Goal: Transaction & Acquisition: Purchase product/service

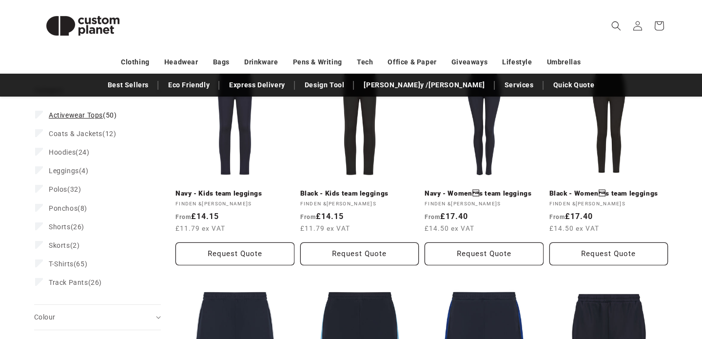
scroll to position [153, 0]
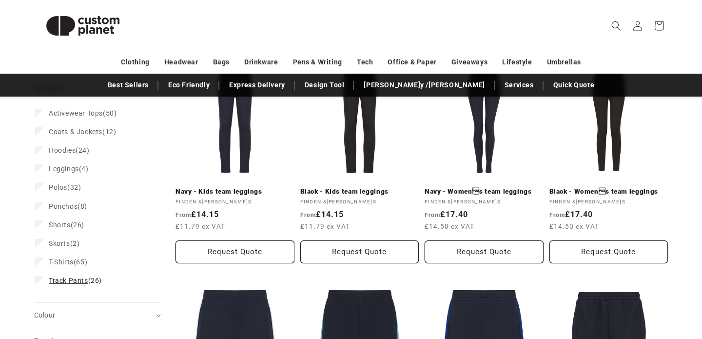
click at [81, 280] on span "Track Pants" at bounding box center [68, 280] width 39 height 8
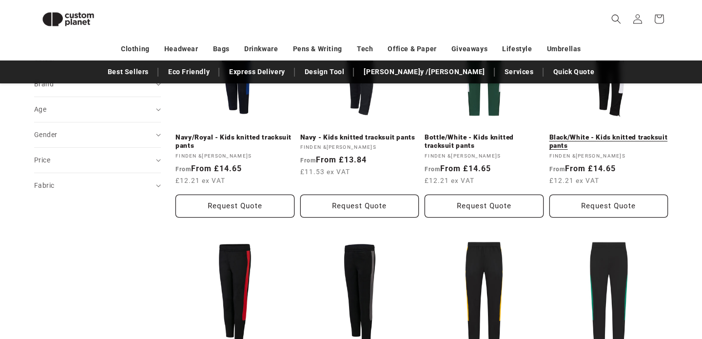
scroll to position [421, 0]
click at [615, 136] on link "Black/White - Kids knitted tracksuit pants" at bounding box center [608, 142] width 119 height 17
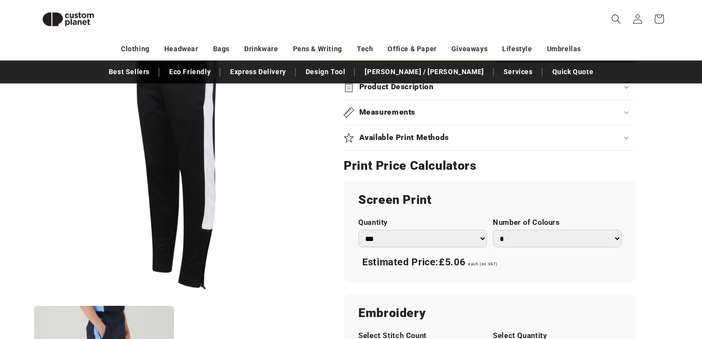
scroll to position [467, 0]
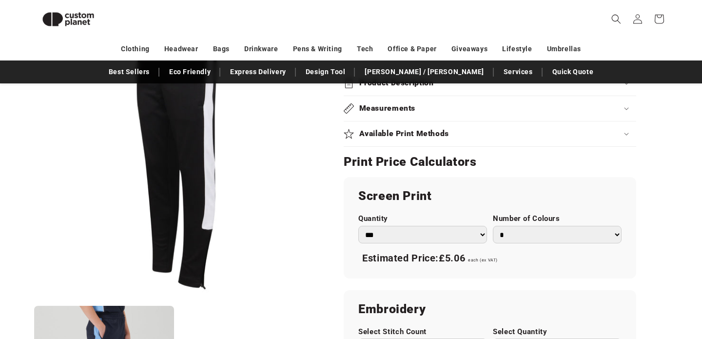
click at [486, 236] on select "*** *** *** **** **** **** ***** *****" at bounding box center [422, 235] width 129 height 18
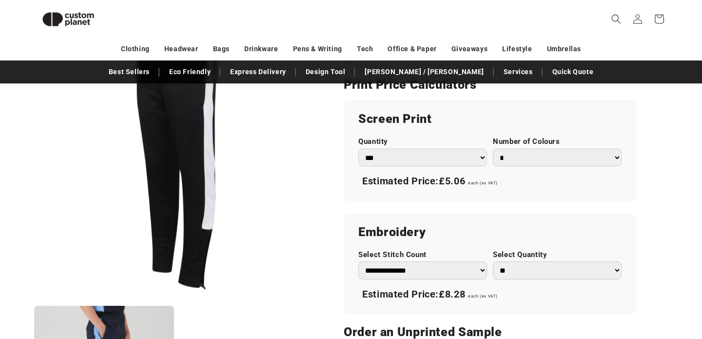
scroll to position [546, 0]
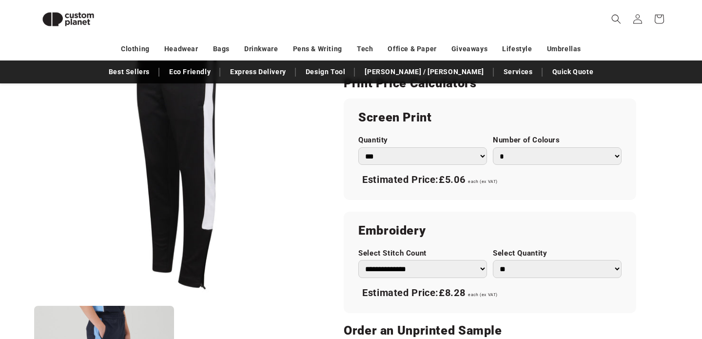
click at [561, 157] on select "* * * * * * *" at bounding box center [557, 156] width 129 height 18
click at [493, 147] on select "* * * * * * *" at bounding box center [557, 156] width 129 height 18
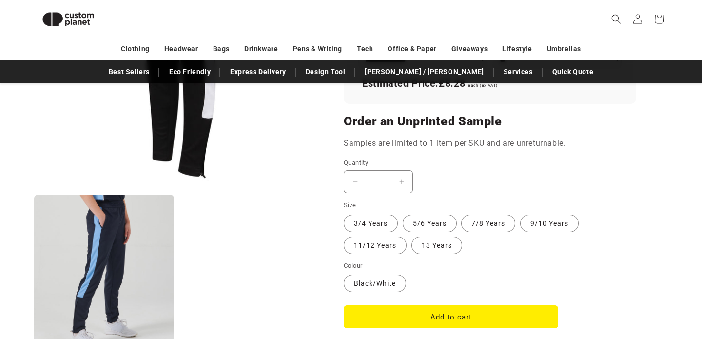
scroll to position [755, 0]
click at [482, 224] on label "7/8 Years Variant sold out or unavailable" at bounding box center [488, 223] width 54 height 18
click at [533, 220] on label "9/10 Years Variant sold out or unavailable" at bounding box center [549, 223] width 59 height 18
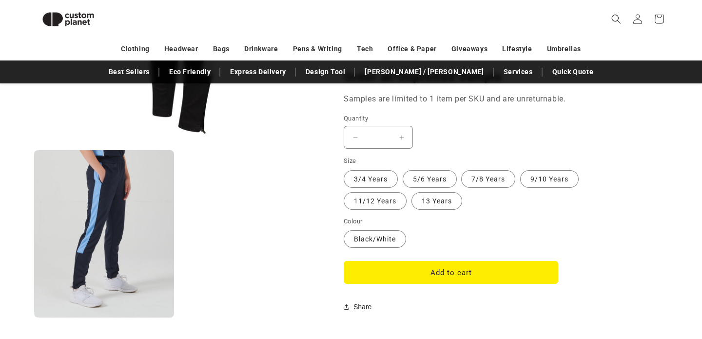
scroll to position [799, 0]
click at [440, 274] on button "Add to cart" at bounding box center [451, 272] width 215 height 23
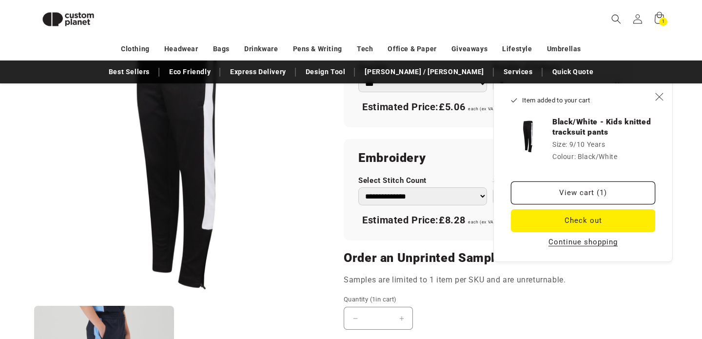
scroll to position [617, 0]
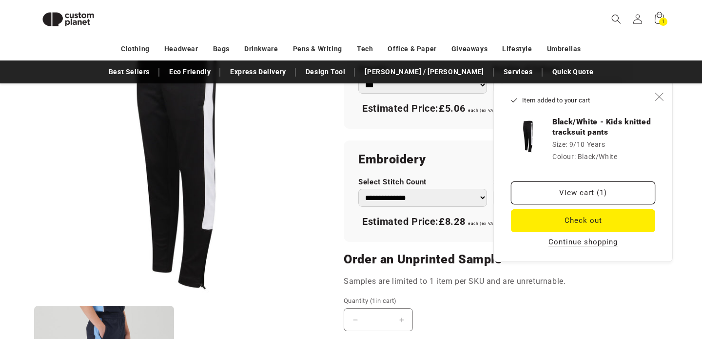
click at [657, 98] on icon "Close" at bounding box center [659, 97] width 8 height 8
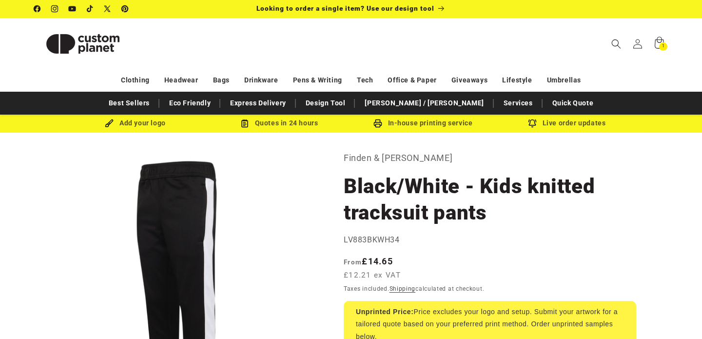
scroll to position [0, 0]
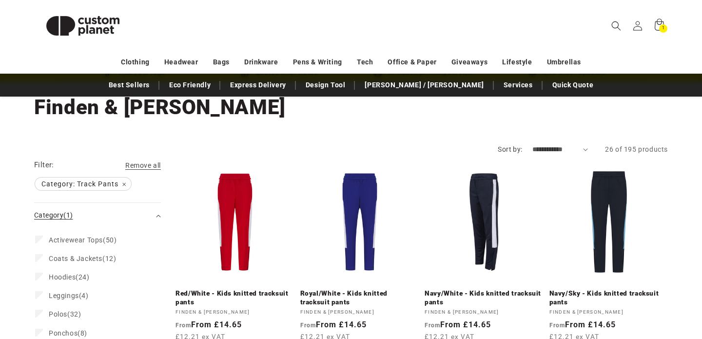
scroll to position [52, 0]
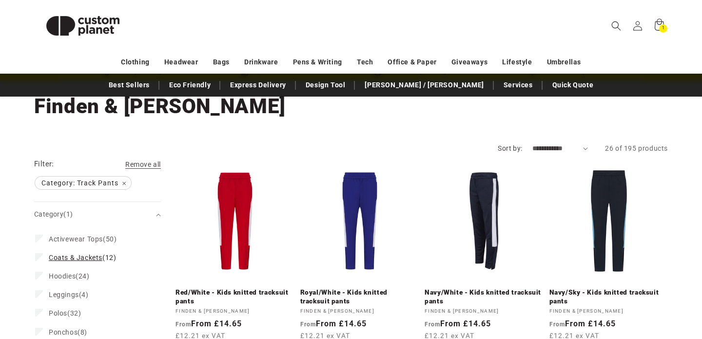
click at [94, 258] on span "Coats & Jackets" at bounding box center [76, 258] width 54 height 8
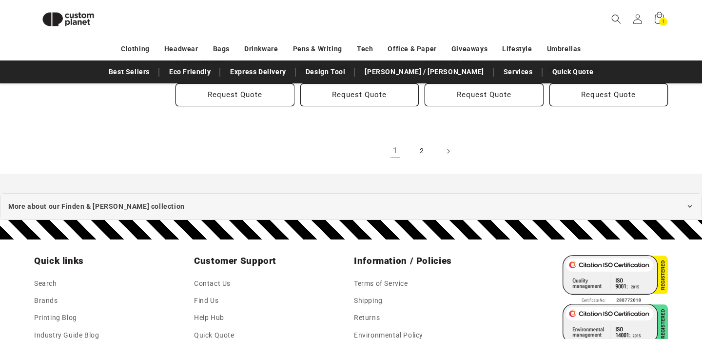
scroll to position [1249, 0]
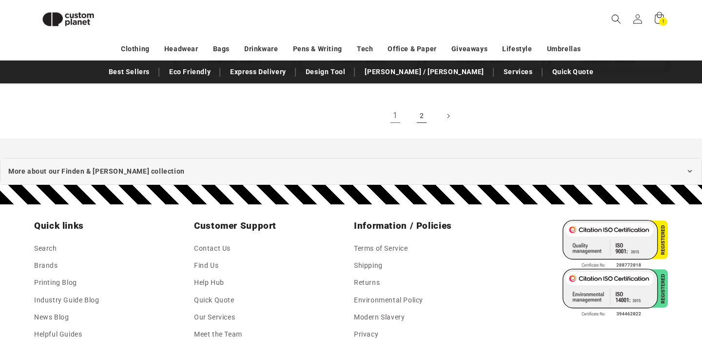
click at [421, 118] on link "2" at bounding box center [421, 115] width 21 height 21
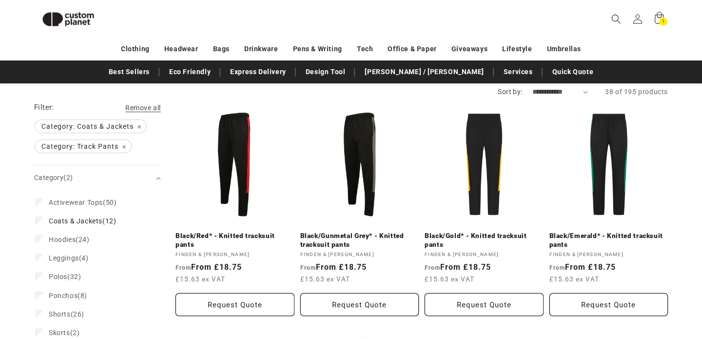
scroll to position [94, 0]
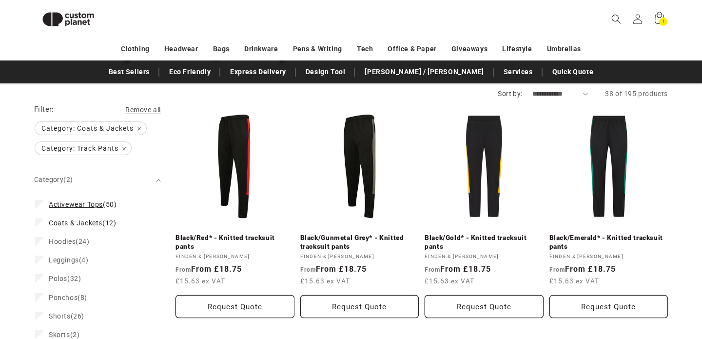
click at [91, 206] on span "Activewear Tops" at bounding box center [76, 204] width 54 height 8
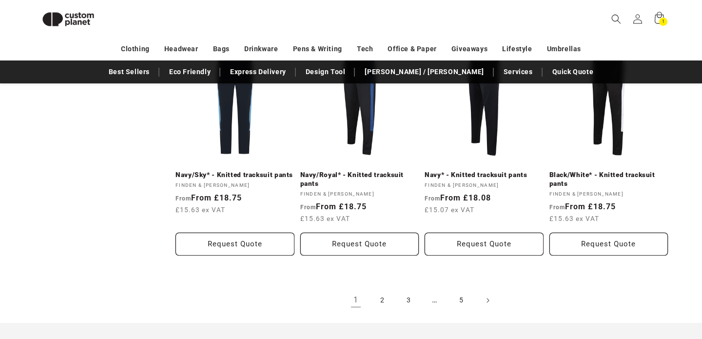
scroll to position [1067, 0]
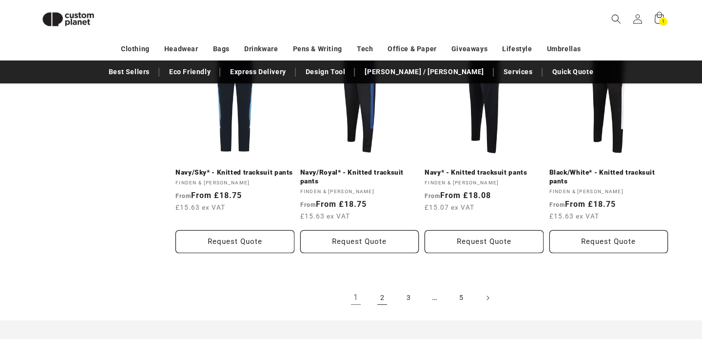
click at [384, 297] on link "2" at bounding box center [382, 297] width 21 height 21
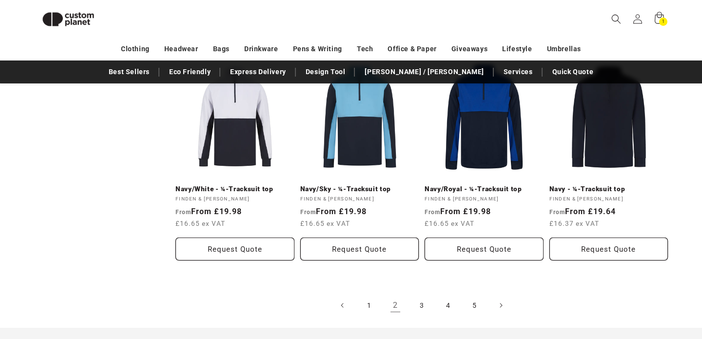
scroll to position [1044, 0]
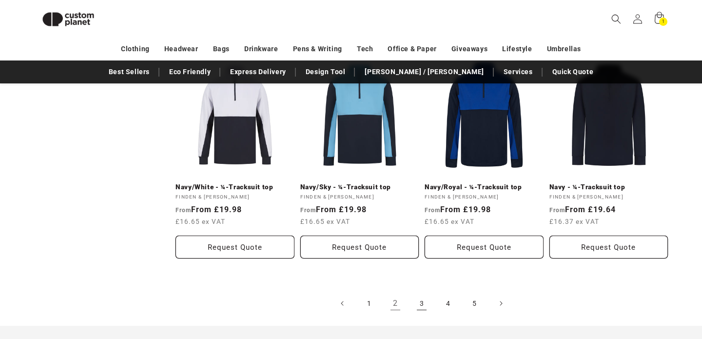
click at [421, 303] on link "3" at bounding box center [421, 303] width 21 height 21
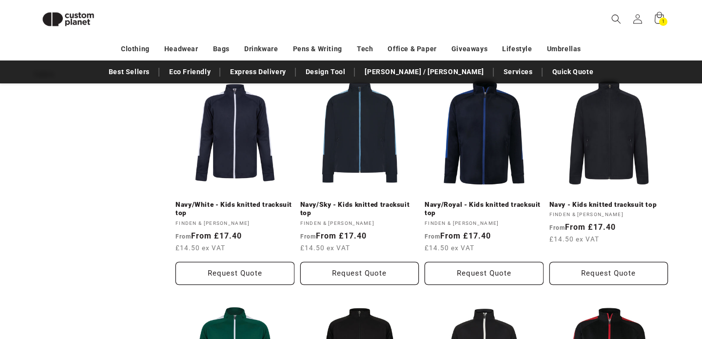
scroll to position [571, 0]
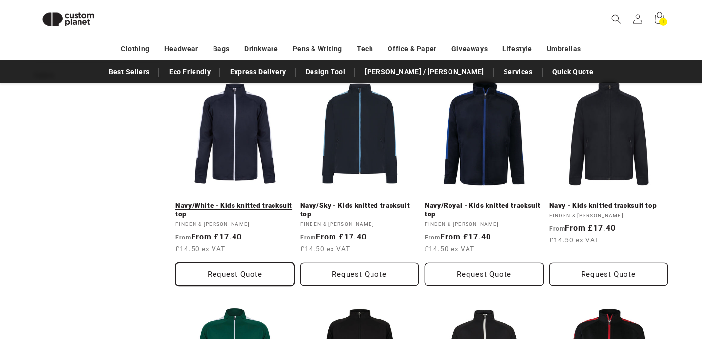
click at [246, 274] on button "Request Quote" at bounding box center [235, 274] width 119 height 23
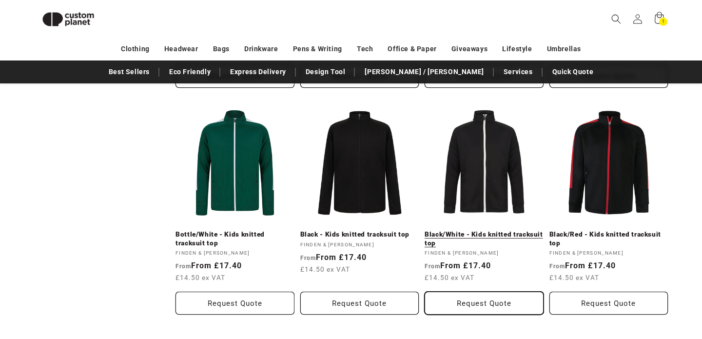
scroll to position [774, 0]
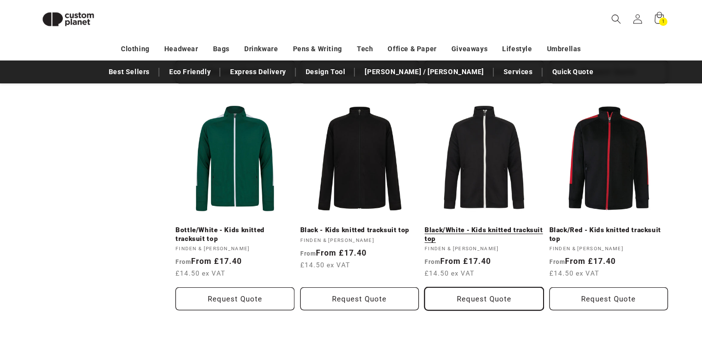
click at [480, 299] on button "Request Quote" at bounding box center [484, 298] width 119 height 23
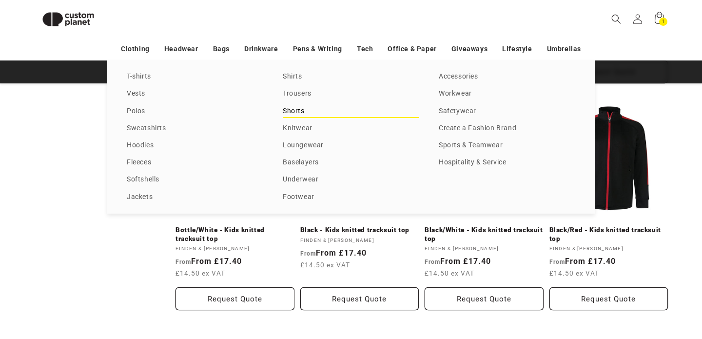
click at [295, 112] on link "Shorts" at bounding box center [351, 111] width 137 height 13
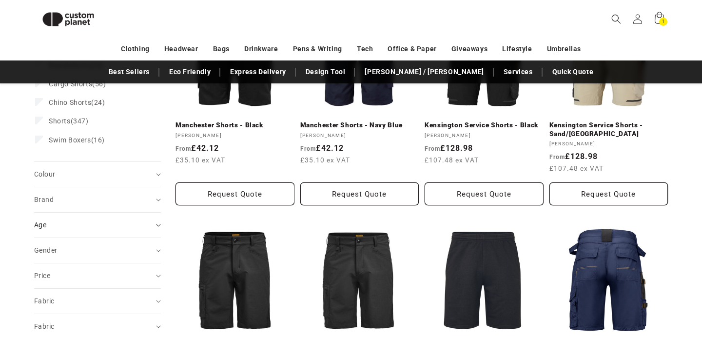
click at [139, 224] on div "Age (0)" at bounding box center [93, 225] width 118 height 10
click at [55, 284] on span "Kids" at bounding box center [56, 287] width 14 height 8
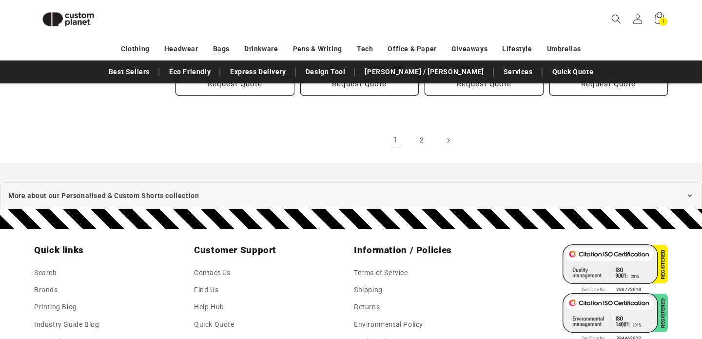
scroll to position [1225, 0]
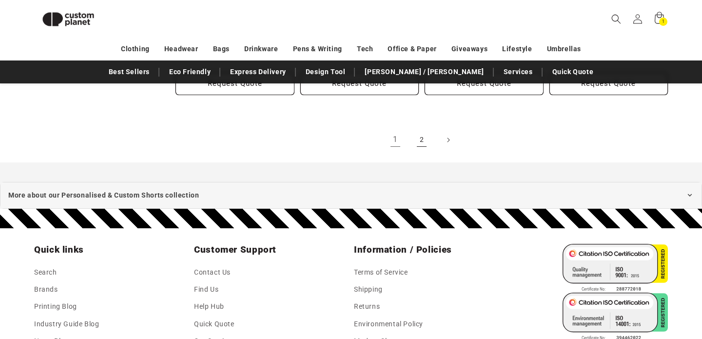
click at [422, 141] on link "2" at bounding box center [421, 139] width 21 height 21
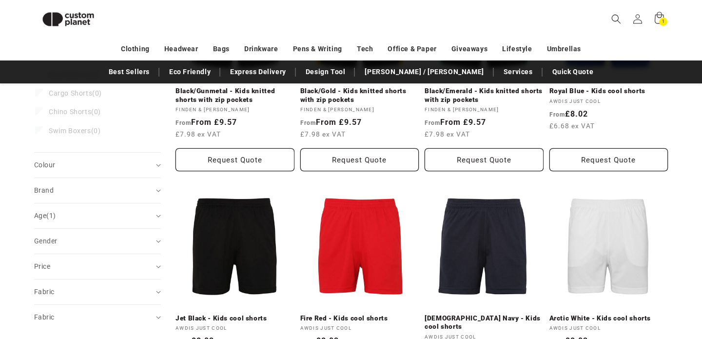
scroll to position [247, 0]
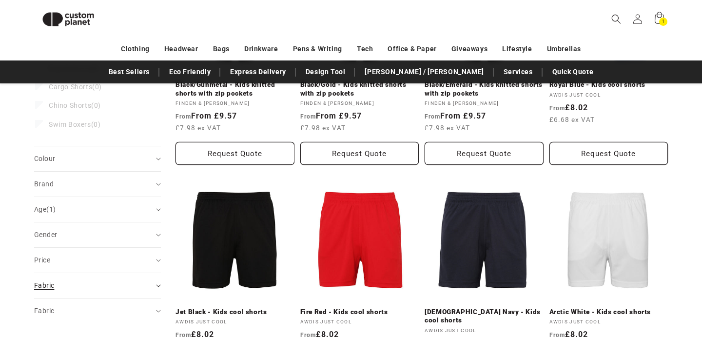
click at [125, 287] on div "Fabric (0)" at bounding box center [93, 285] width 118 height 10
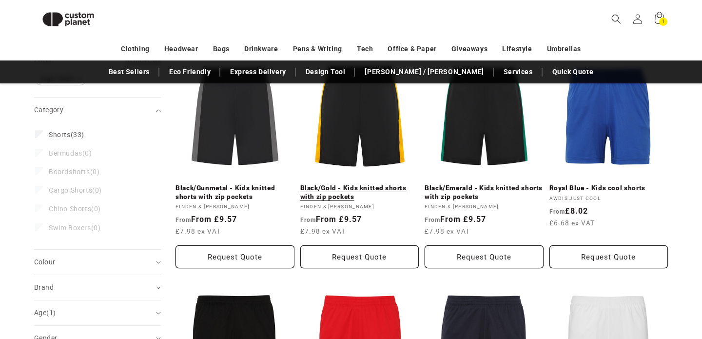
scroll to position [136, 0]
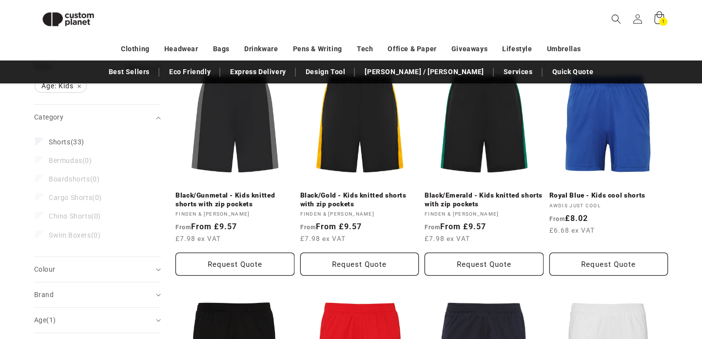
click at [664, 18] on span "1" at bounding box center [663, 22] width 3 height 8
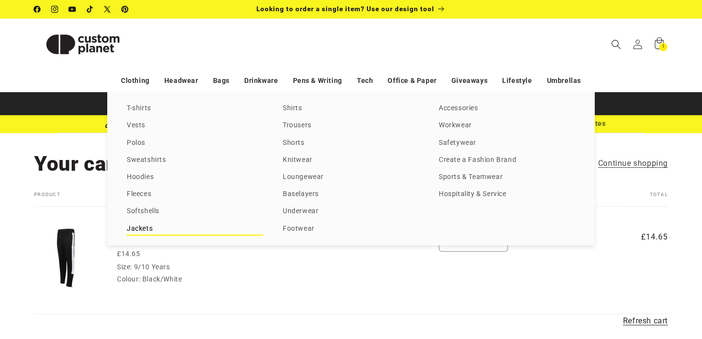
click at [138, 228] on link "Jackets" at bounding box center [195, 228] width 137 height 13
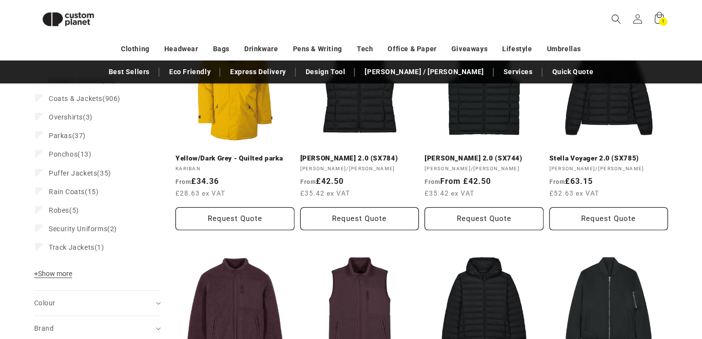
scroll to position [176, 0]
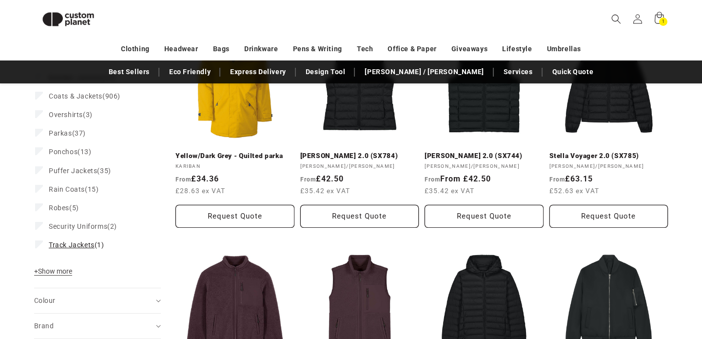
click at [85, 245] on span "Track Jackets" at bounding box center [72, 245] width 46 height 8
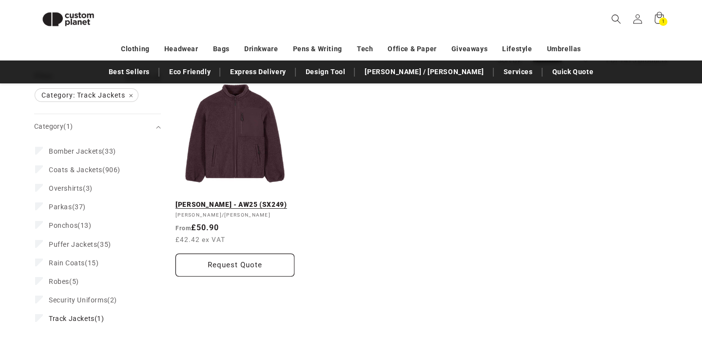
scroll to position [137, 0]
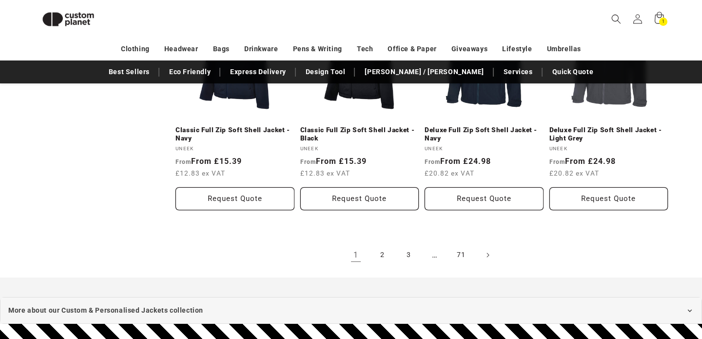
scroll to position [1101, 0]
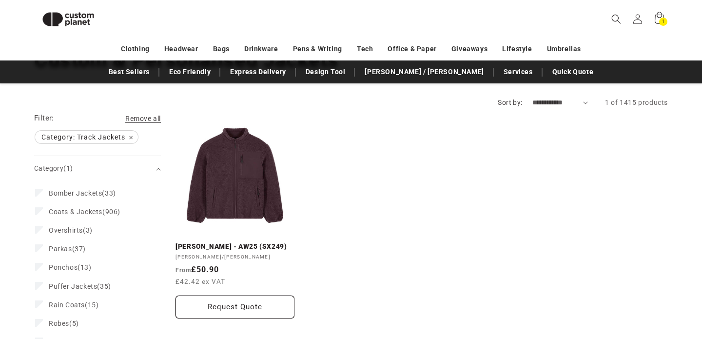
scroll to position [91, 0]
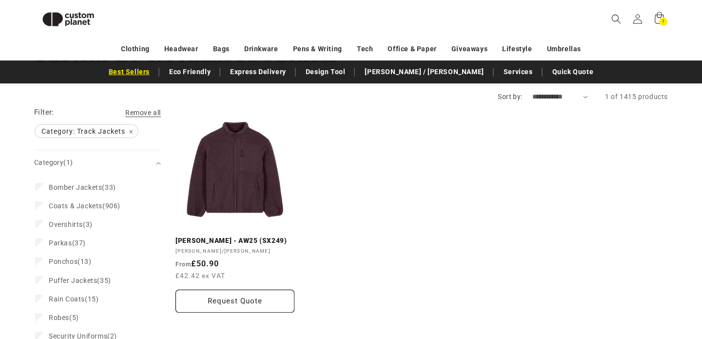
click at [155, 74] on link "Best Sellers" at bounding box center [129, 71] width 51 height 17
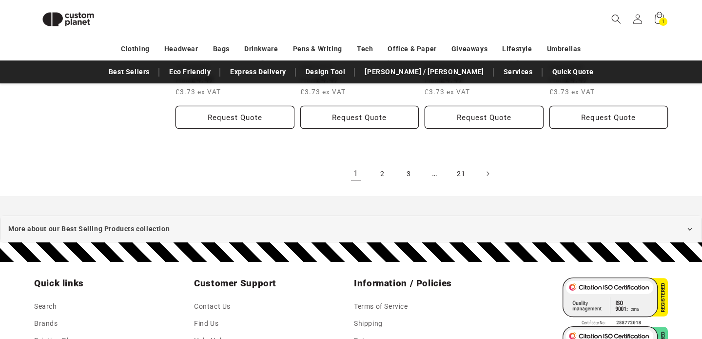
scroll to position [1232, 0]
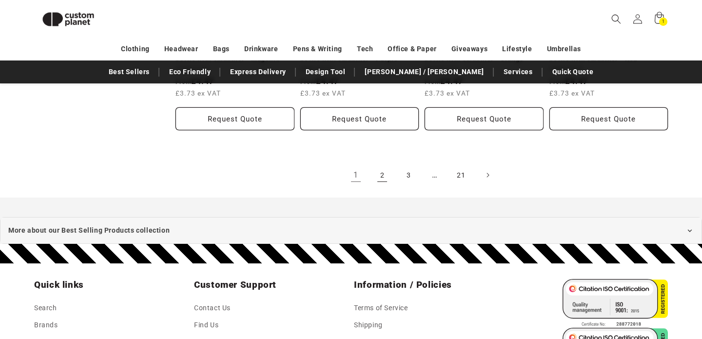
click at [383, 168] on link "2" at bounding box center [382, 174] width 21 height 21
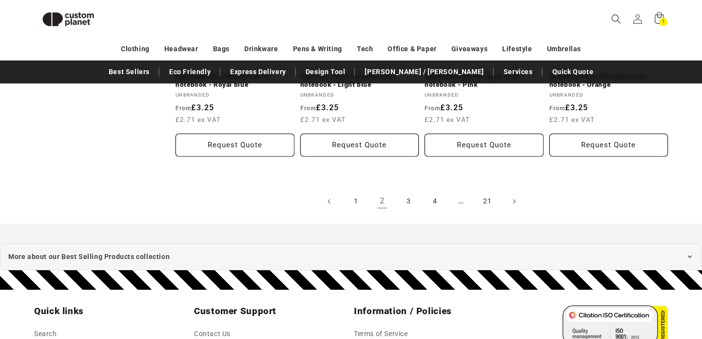
scroll to position [1164, 0]
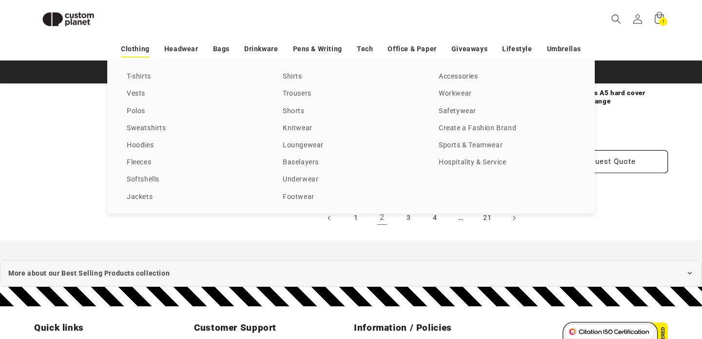
click at [139, 50] on link "Clothing" at bounding box center [135, 48] width 29 height 17
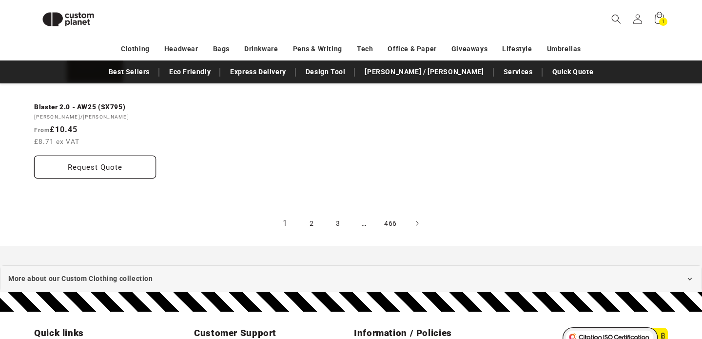
scroll to position [1893, 0]
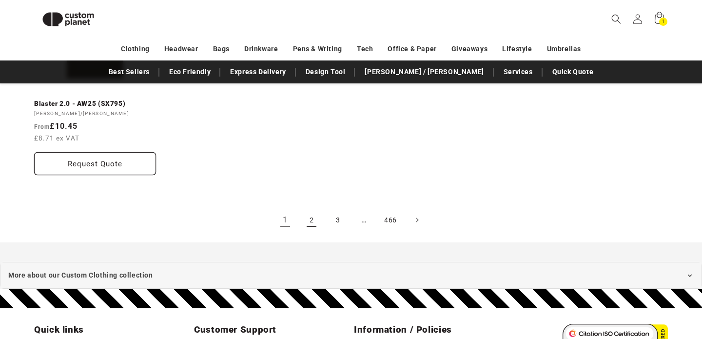
click at [310, 209] on link "2" at bounding box center [311, 219] width 21 height 21
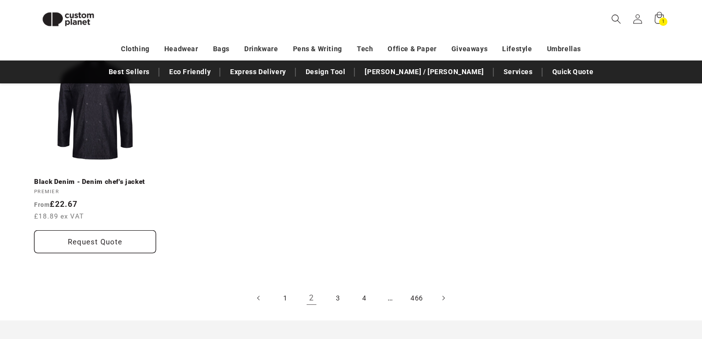
scroll to position [1847, 0]
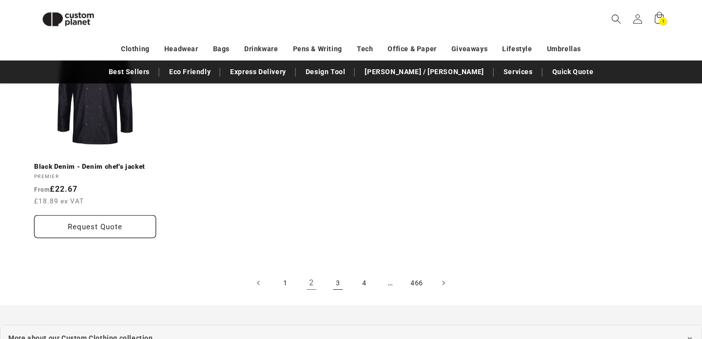
click at [333, 272] on link "3" at bounding box center [337, 282] width 21 height 21
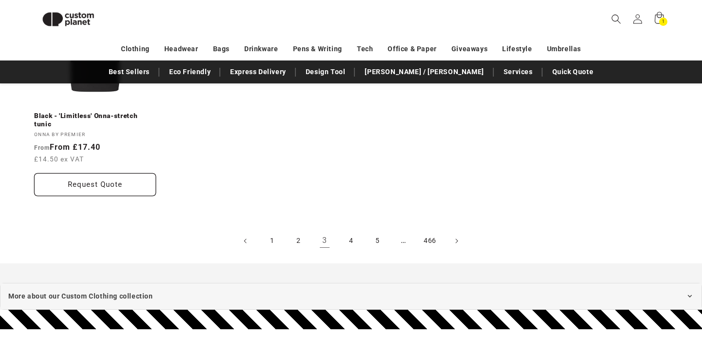
scroll to position [1901, 0]
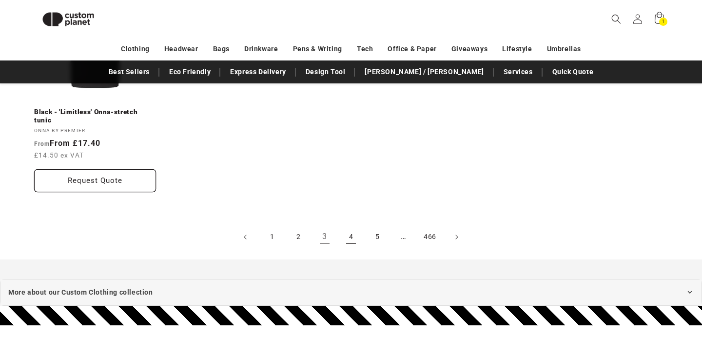
click at [353, 226] on link "4" at bounding box center [350, 236] width 21 height 21
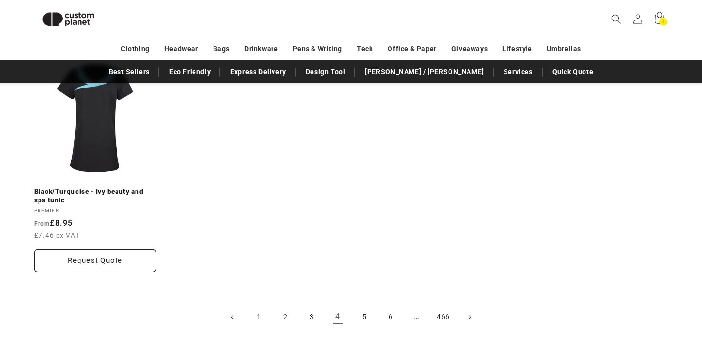
scroll to position [1848, 0]
click at [360, 306] on link "5" at bounding box center [363, 316] width 21 height 21
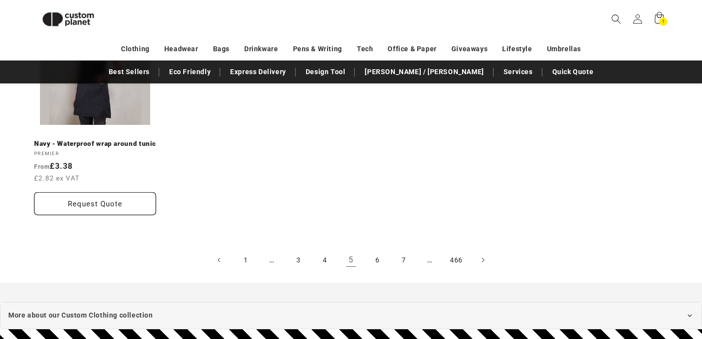
scroll to position [1885, 0]
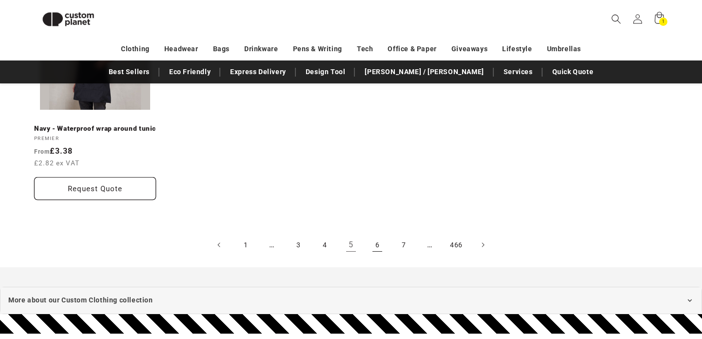
click at [378, 234] on link "6" at bounding box center [377, 244] width 21 height 21
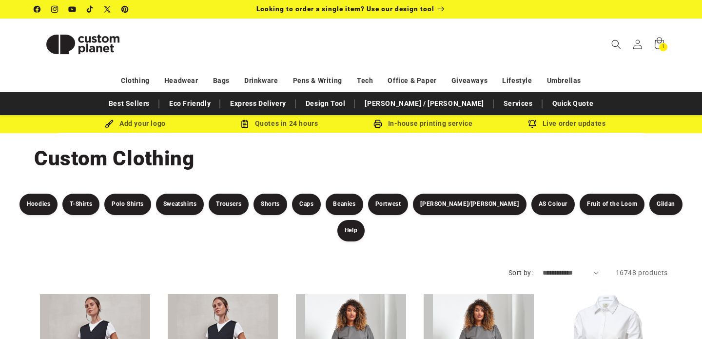
scroll to position [1, 0]
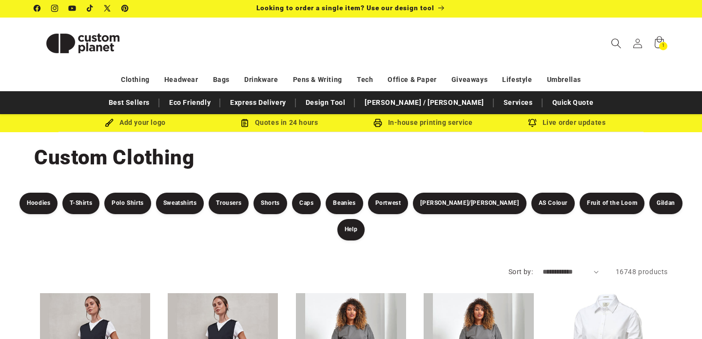
click at [616, 42] on icon "Search" at bounding box center [616, 43] width 10 height 10
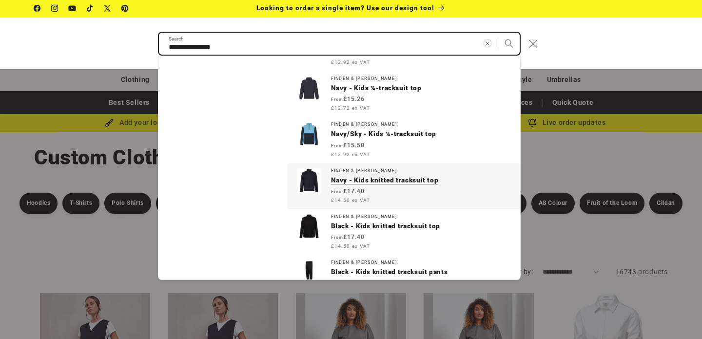
scroll to position [143, 0]
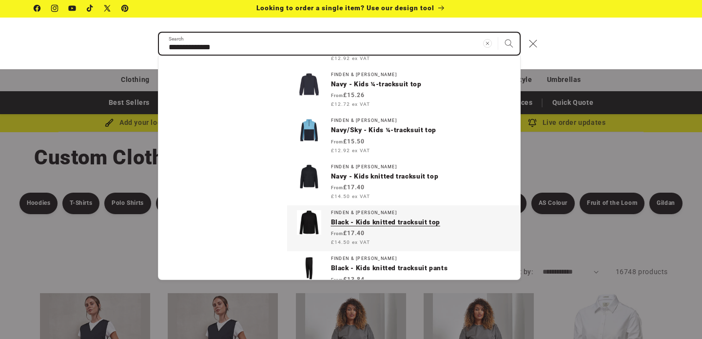
type input "**********"
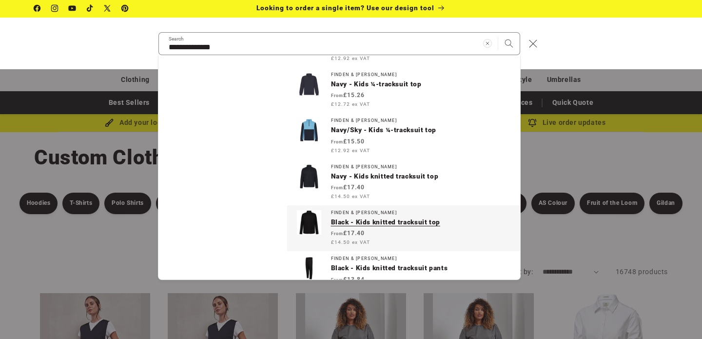
click at [360, 222] on p "Black - Kids knitted tracksuit top" at bounding box center [420, 222] width 179 height 9
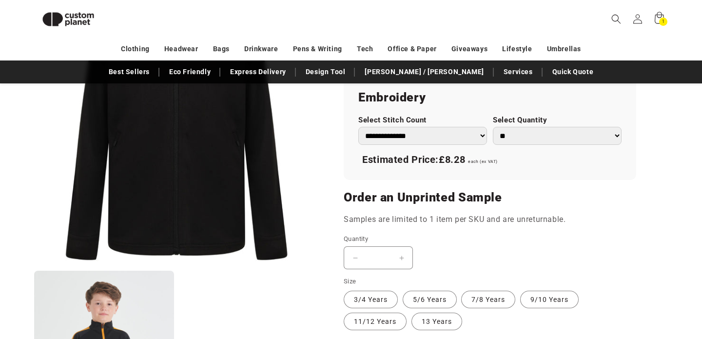
scroll to position [681, 0]
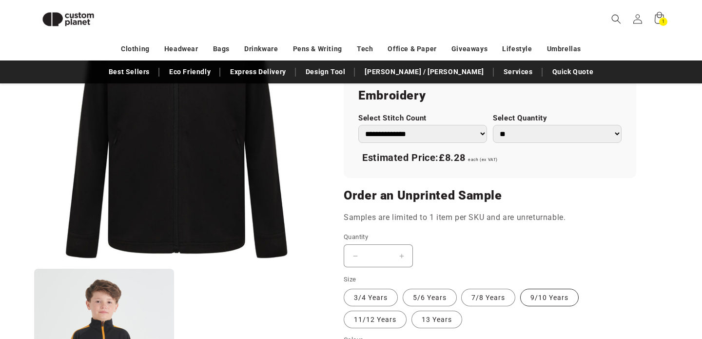
click at [531, 294] on label "9/10 Years Variant sold out or unavailable" at bounding box center [549, 298] width 59 height 18
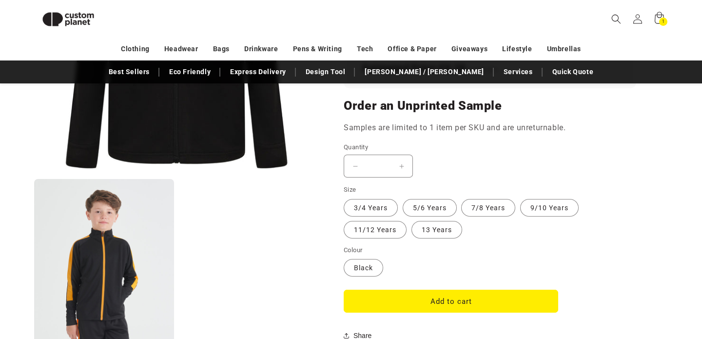
scroll to position [772, 0]
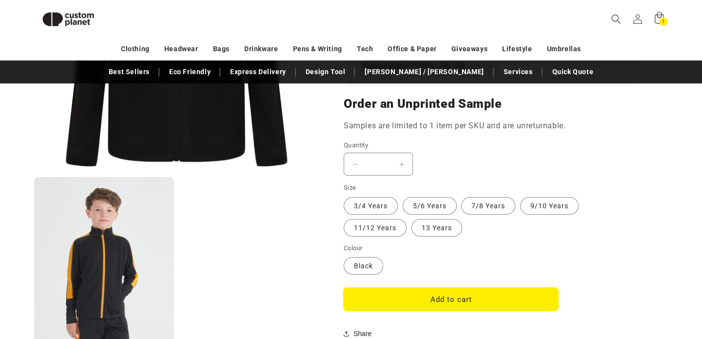
click at [453, 302] on button "Add to cart" at bounding box center [451, 299] width 215 height 23
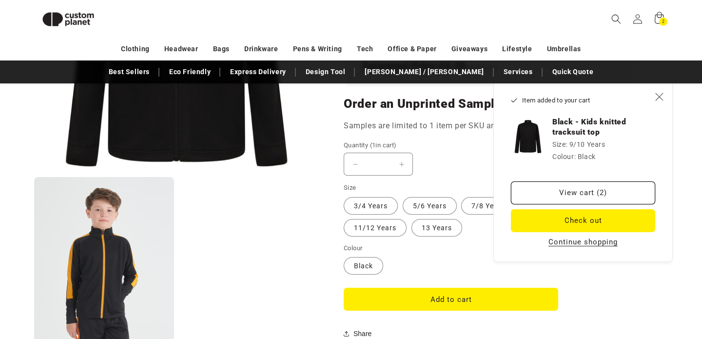
click at [591, 242] on button "Continue shopping" at bounding box center [583, 242] width 75 height 10
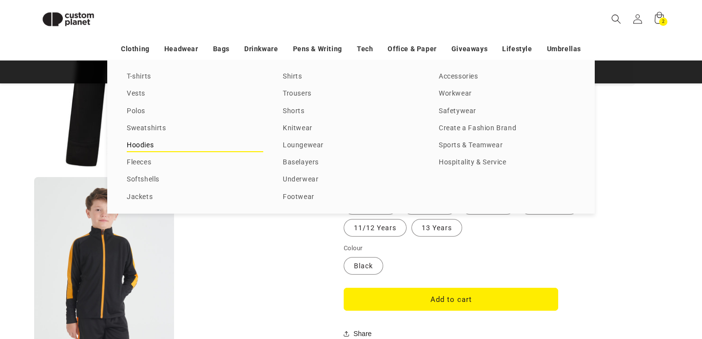
click at [144, 143] on link "Hoodies" at bounding box center [195, 145] width 137 height 13
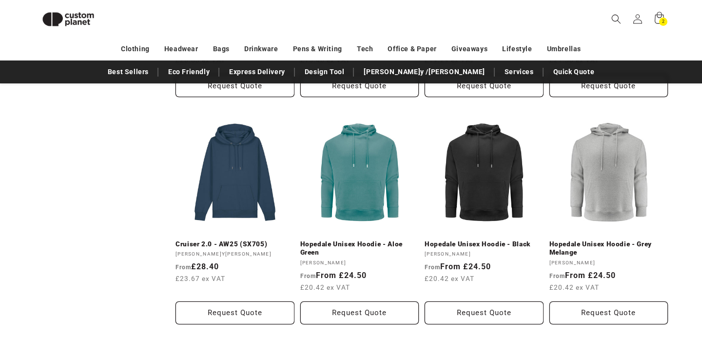
scroll to position [534, 0]
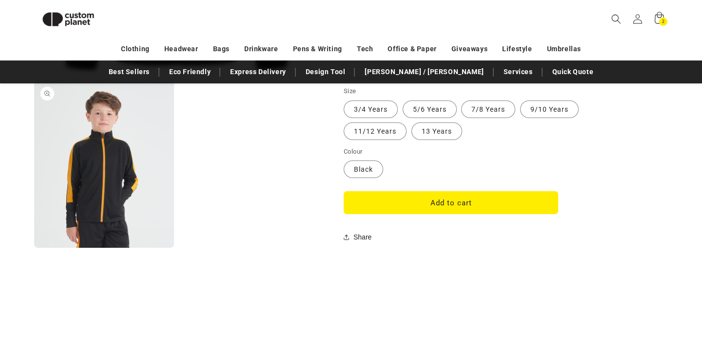
scroll to position [870, 0]
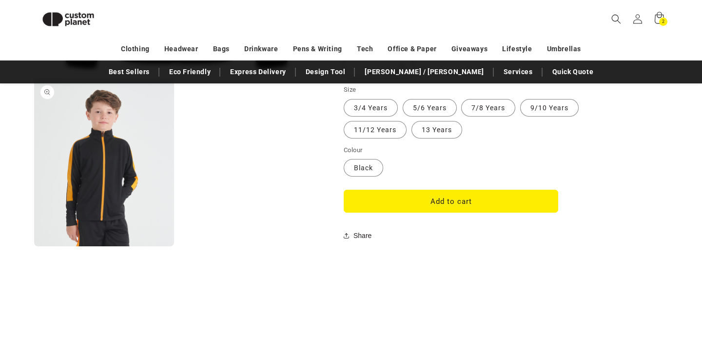
click at [34, 246] on button "Open media 2 in modal" at bounding box center [34, 246] width 0 height 0
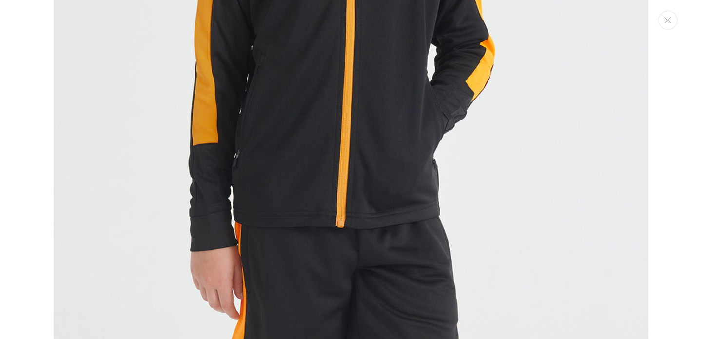
scroll to position [994, 0]
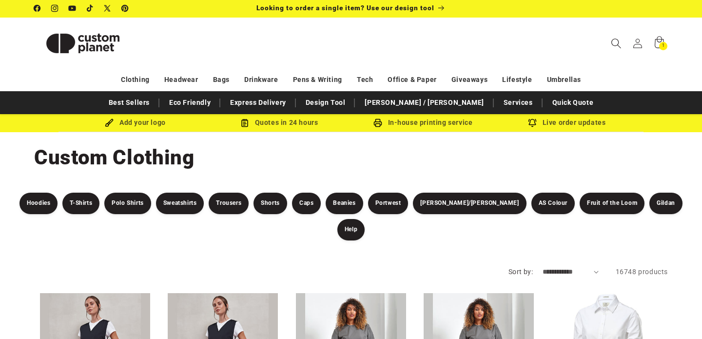
click at [619, 42] on icon "Search" at bounding box center [616, 43] width 10 height 10
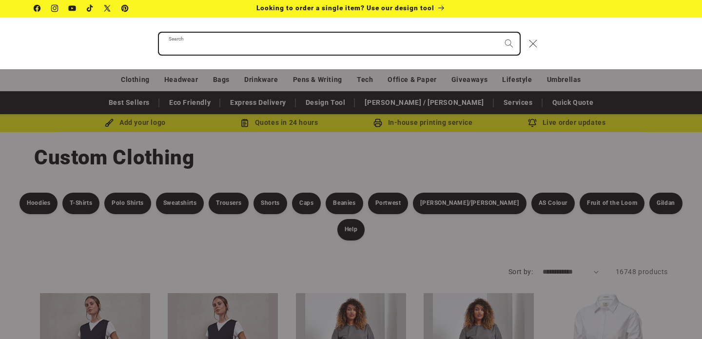
click at [414, 44] on input "Search" at bounding box center [339, 44] width 361 height 22
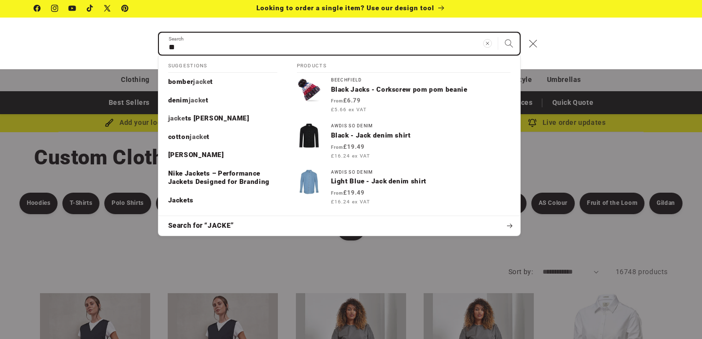
type input "*"
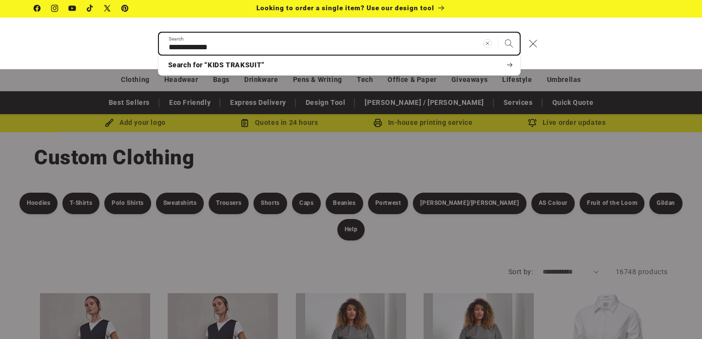
type input "**********"
click at [498, 33] on button "Search" at bounding box center [508, 43] width 21 height 21
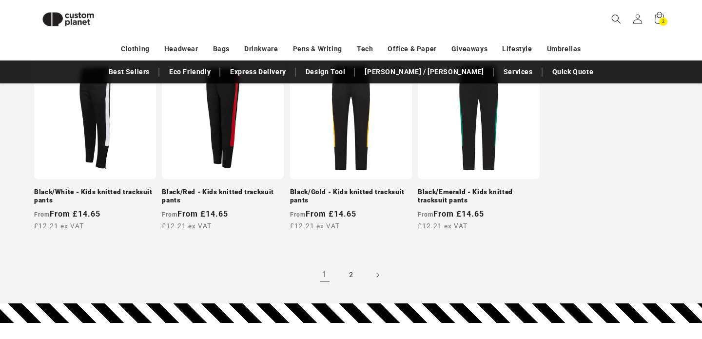
scroll to position [956, 0]
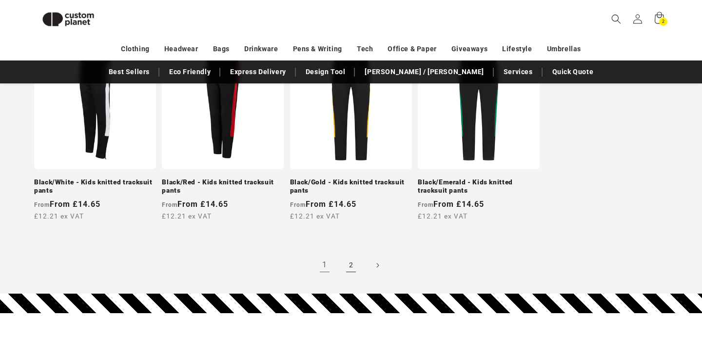
click at [353, 261] on link "2" at bounding box center [350, 265] width 21 height 21
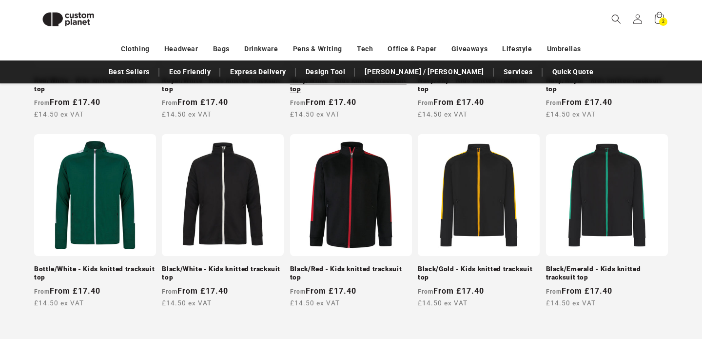
scroll to position [320, 0]
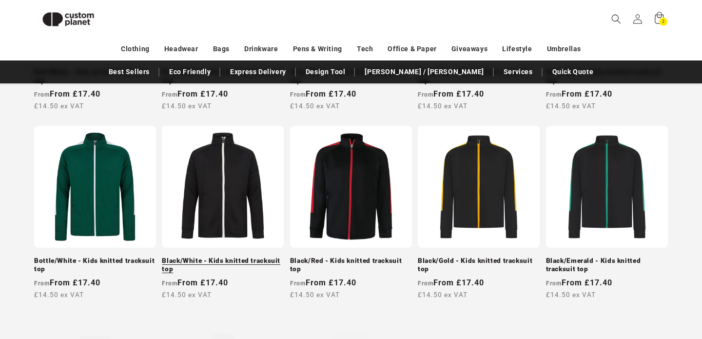
click at [236, 257] on link "Black/White - Kids knitted tracksuit top" at bounding box center [223, 264] width 122 height 17
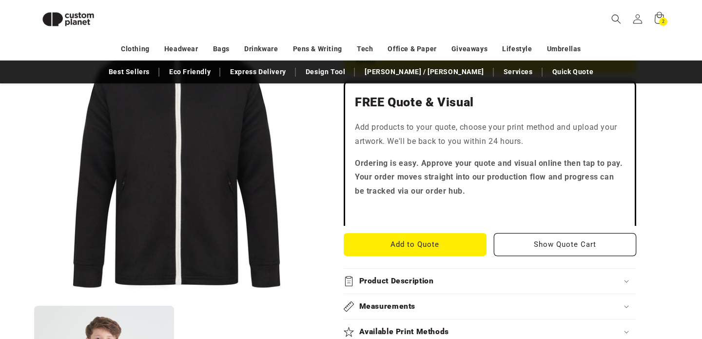
scroll to position [286, 0]
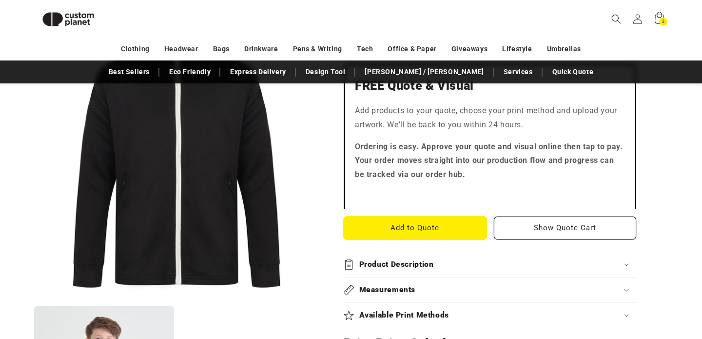
click at [436, 228] on button "Add to Quote" at bounding box center [415, 227] width 143 height 23
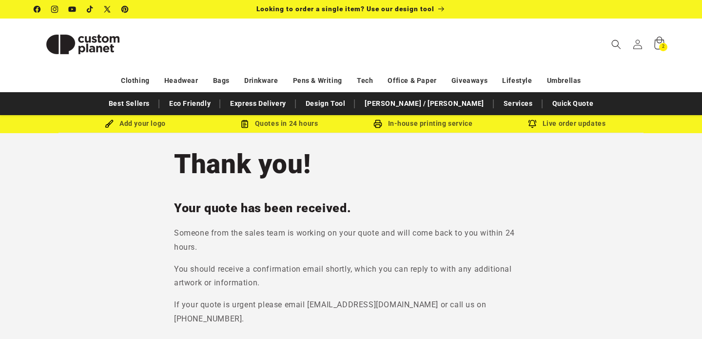
click at [658, 45] on icon at bounding box center [658, 44] width 23 height 23
